Goal: Task Accomplishment & Management: Complete application form

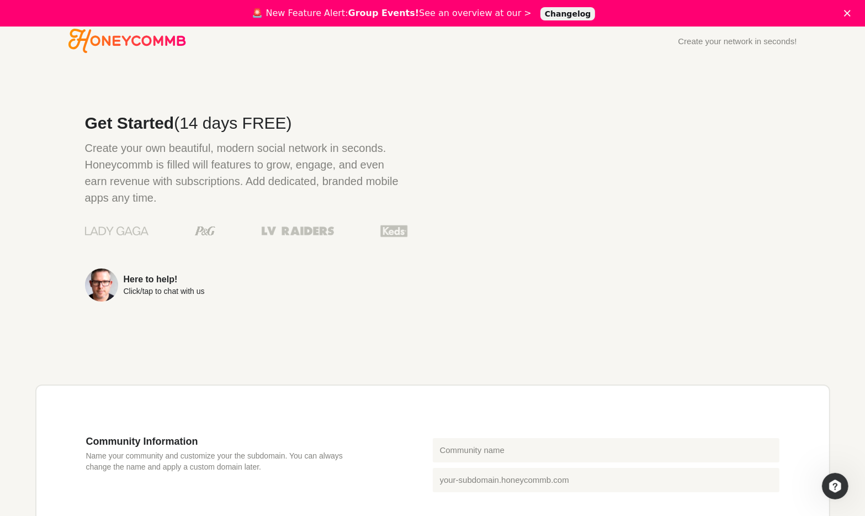
click at [137, 282] on div "Here to help!" at bounding box center [164, 279] width 81 height 9
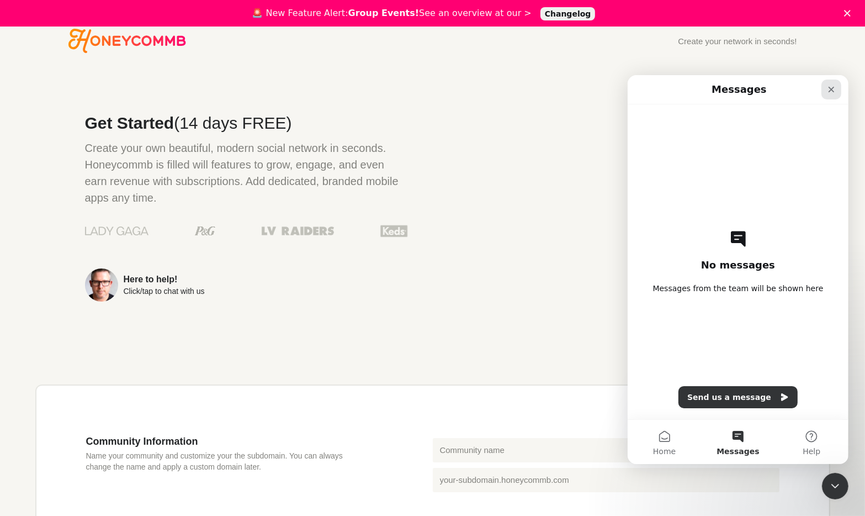
click at [835, 91] on icon "Close" at bounding box center [831, 88] width 9 height 9
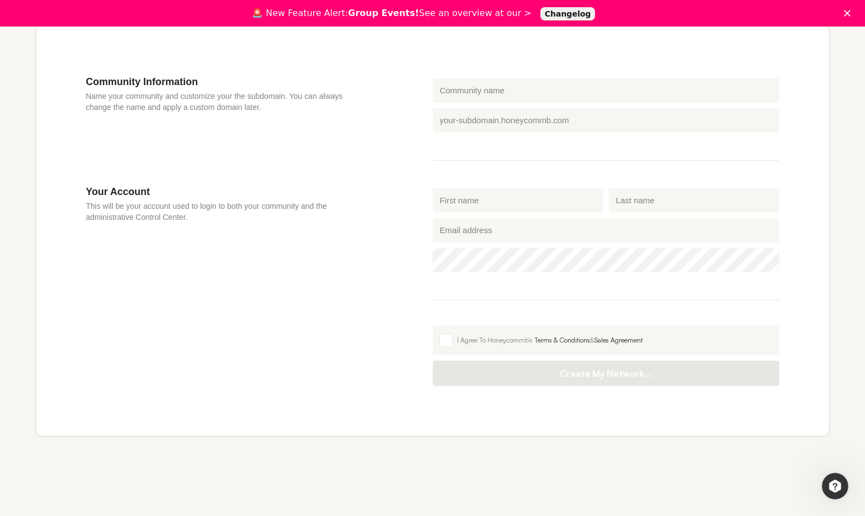
scroll to position [362, 0]
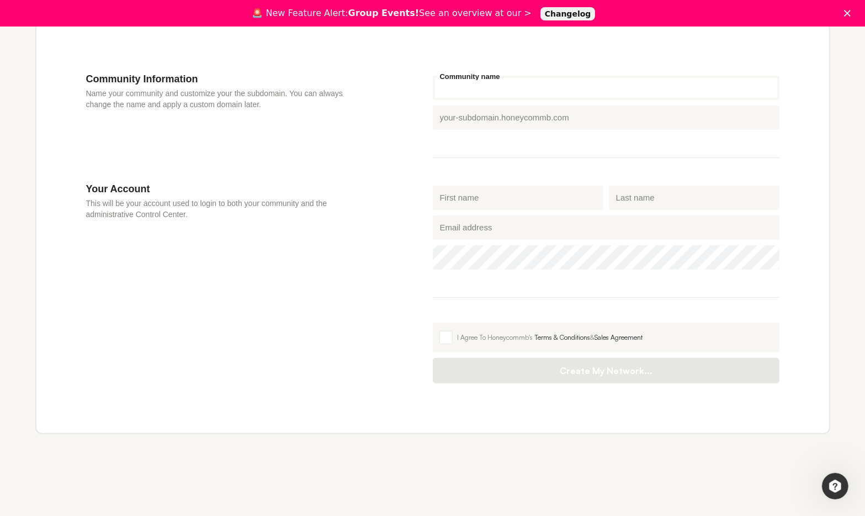
click at [459, 84] on input "Community name" at bounding box center [606, 88] width 347 height 24
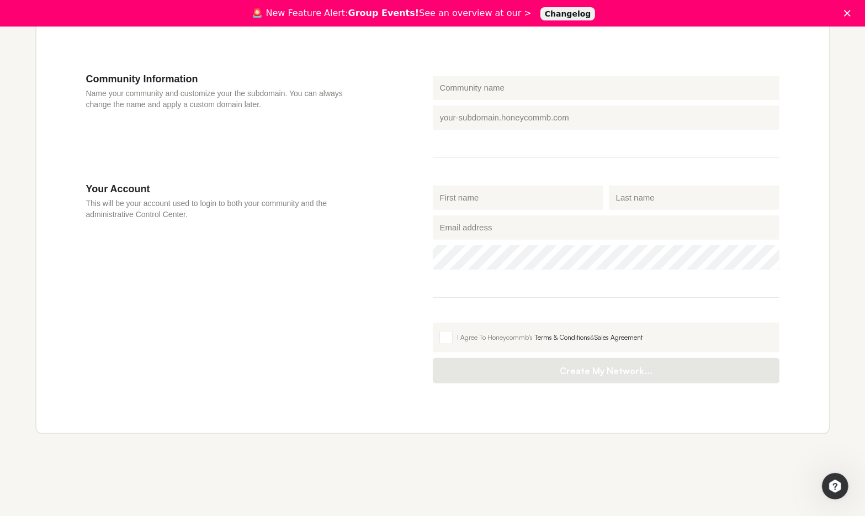
click at [364, 120] on div "Community Information Name your community and customize your the subdomain. You…" at bounding box center [259, 128] width 347 height 110
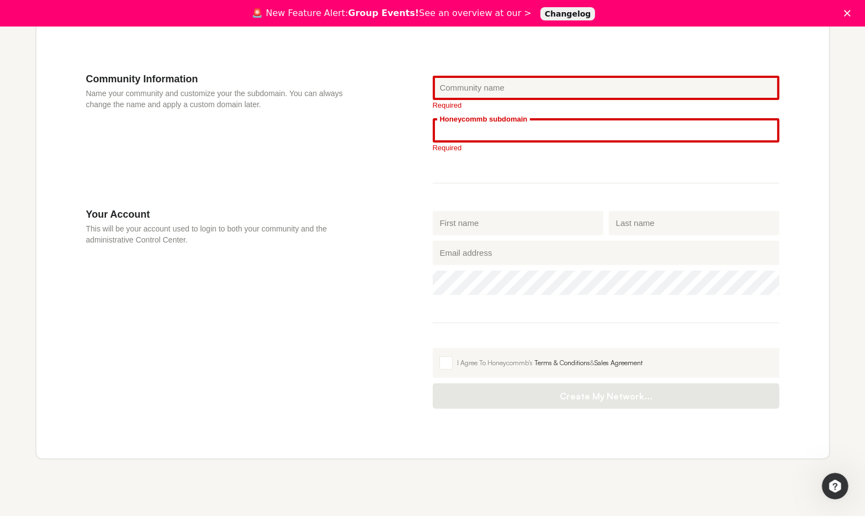
click at [453, 132] on input "Honeycommb subdomain" at bounding box center [606, 130] width 347 height 24
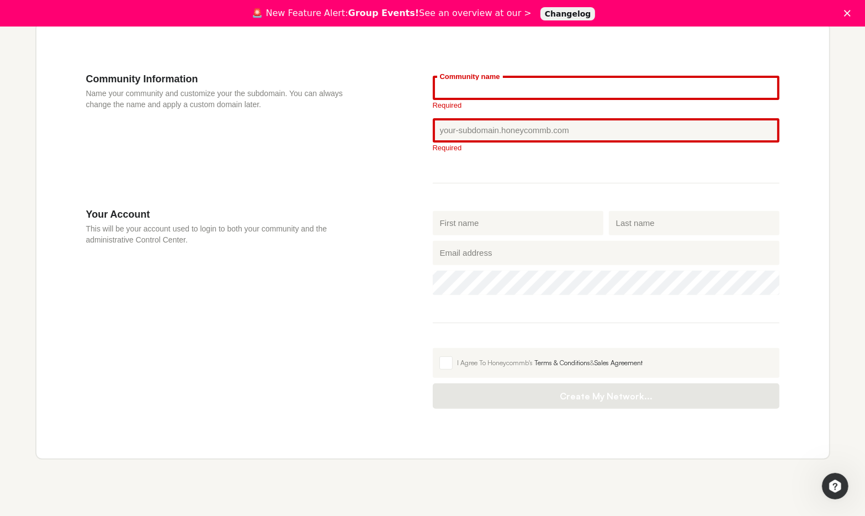
click at [453, 91] on input "Community name" at bounding box center [606, 88] width 347 height 24
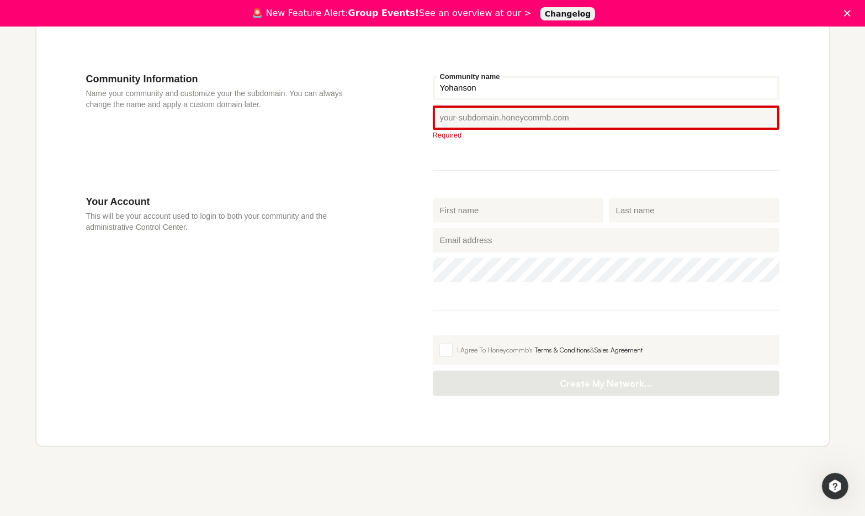
type input "Yohanson"
click at [479, 118] on input "Honeycommb subdomain" at bounding box center [606, 117] width 347 height 24
click at [488, 139] on div "Honeycommb subdomain .[DOMAIN_NAME] Required" at bounding box center [606, 124] width 352 height 43
click at [477, 120] on input "Honeycommb subdomain" at bounding box center [606, 117] width 347 height 24
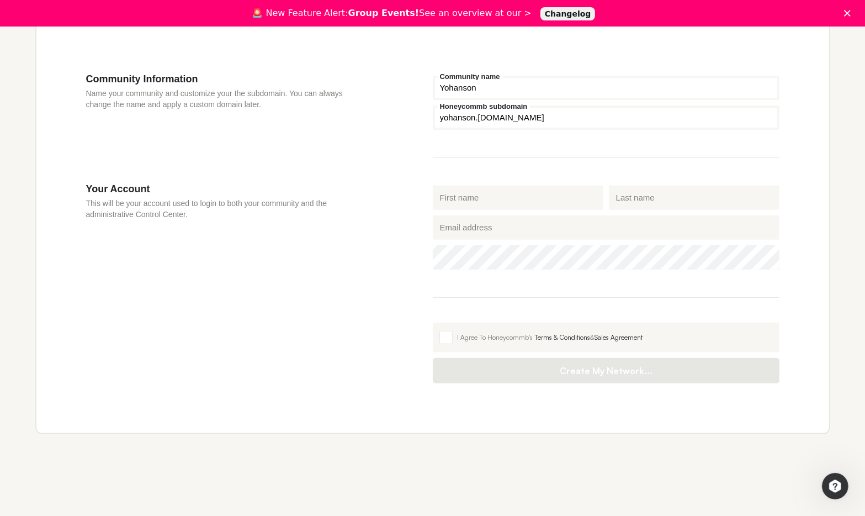
type input "yohanson"
click at [360, 183] on h3 "Your Account" at bounding box center [226, 189] width 281 height 12
click at [496, 197] on input "First name" at bounding box center [518, 198] width 171 height 24
type input "[PERSON_NAME]"
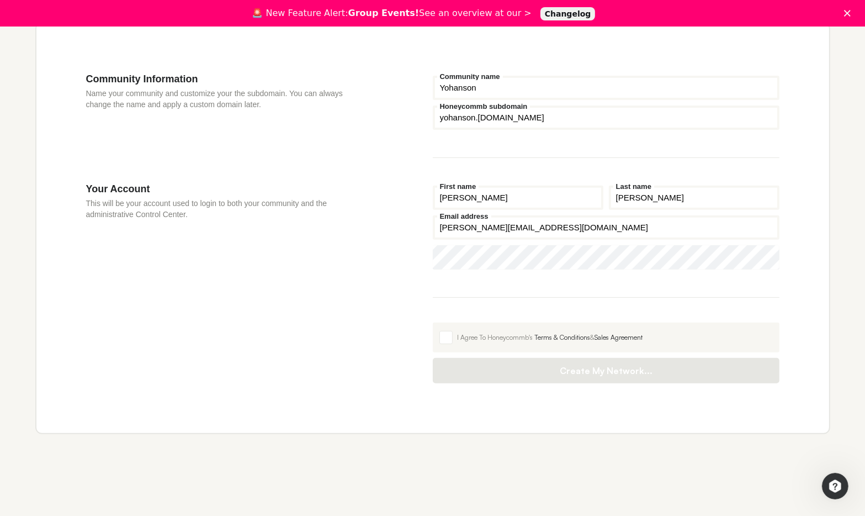
click at [484, 221] on input "[PERSON_NAME][EMAIL_ADDRESS][DOMAIN_NAME]" at bounding box center [606, 227] width 347 height 24
click at [482, 223] on input "[PERSON_NAME][EMAIL_ADDRESS][DOMAIN_NAME]" at bounding box center [606, 227] width 347 height 24
click at [470, 226] on input "[PERSON_NAME][EMAIL_ADDRESS][DOMAIN_NAME]" at bounding box center [606, 227] width 347 height 24
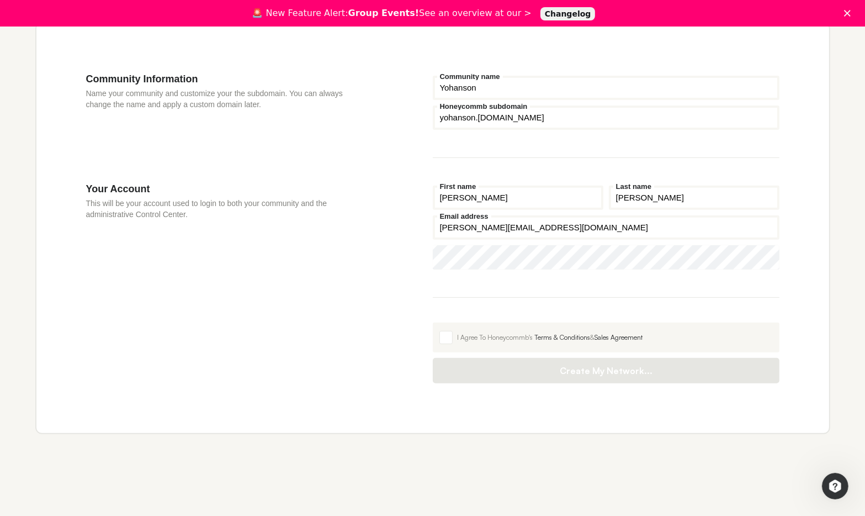
drag, startPoint x: 482, startPoint y: 228, endPoint x: 591, endPoint y: 229, distance: 109.3
click at [591, 229] on input "[PERSON_NAME][EMAIL_ADDRESS][DOMAIN_NAME]" at bounding box center [606, 227] width 347 height 24
type input "[PERSON_NAME][EMAIL_ADDRESS][DOMAIN_NAME]"
click at [266, 276] on div "Your Account This will be your account used to login to both your community and…" at bounding box center [259, 283] width 347 height 200
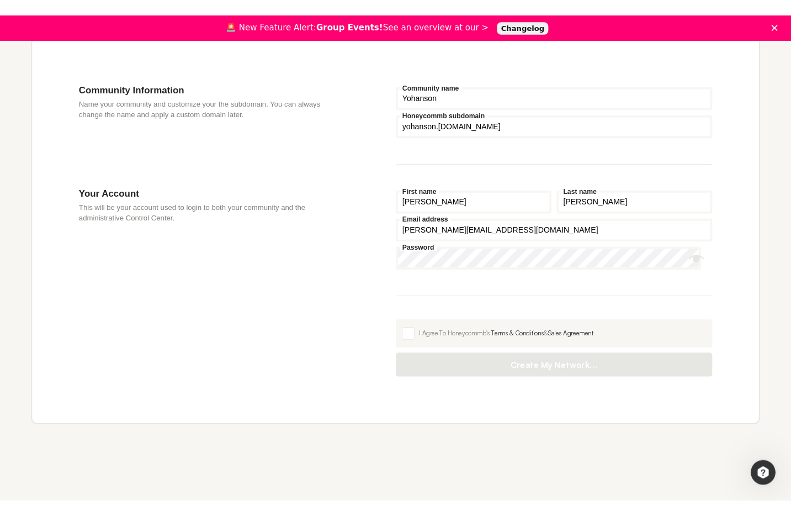
scroll to position [335, 0]
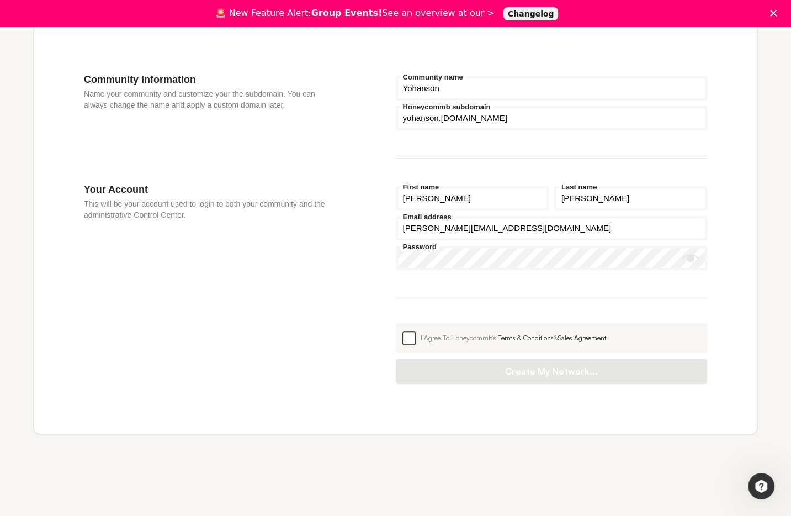
click at [408, 338] on span at bounding box center [409, 337] width 13 height 13
click at [396, 323] on input "I Agree To Honeycommb's Terms & Conditions & Sales Agreement" at bounding box center [396, 323] width 0 height 0
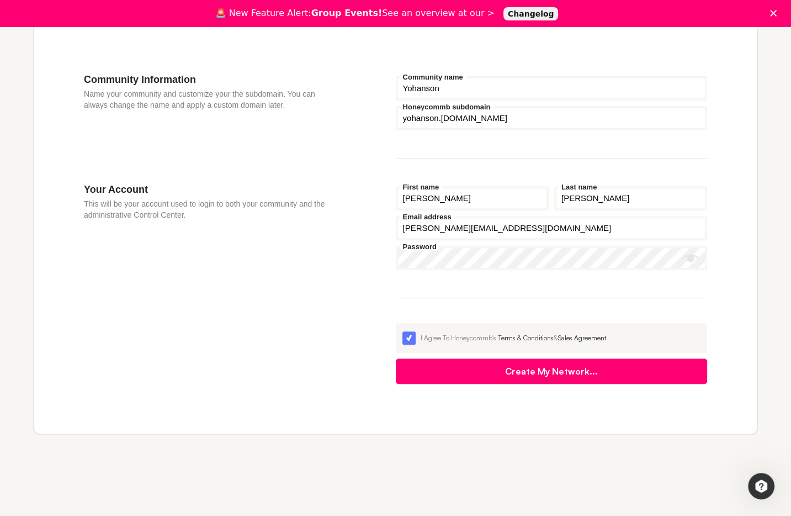
click at [698, 257] on icon "Show password" at bounding box center [691, 258] width 17 height 8
drag, startPoint x: 473, startPoint y: 278, endPoint x: 466, endPoint y: 278, distance: 6.6
click at [473, 278] on fieldset "[PERSON_NAME] First name [PERSON_NAME] Last name [PERSON_NAME][EMAIL_ADDRESS][D…" at bounding box center [552, 240] width 312 height 115
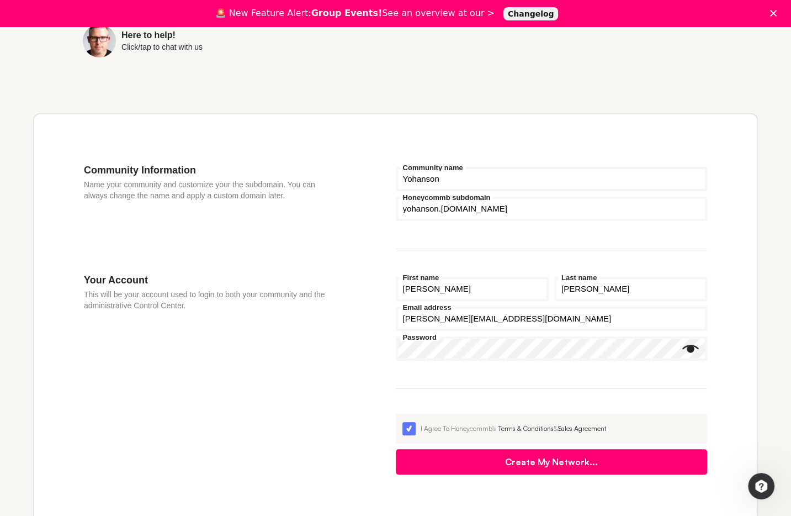
scroll to position [224, 0]
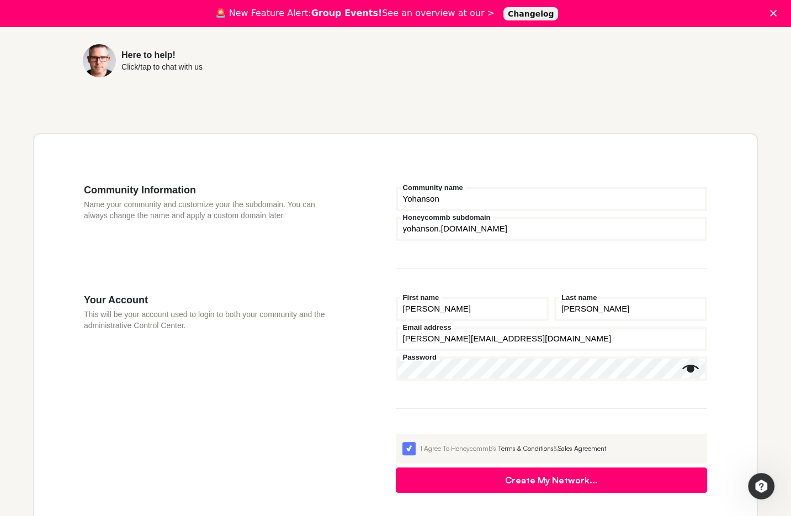
click at [503, 476] on button "Create My Network..." at bounding box center [552, 479] width 312 height 25
